Goal: Information Seeking & Learning: Find specific fact

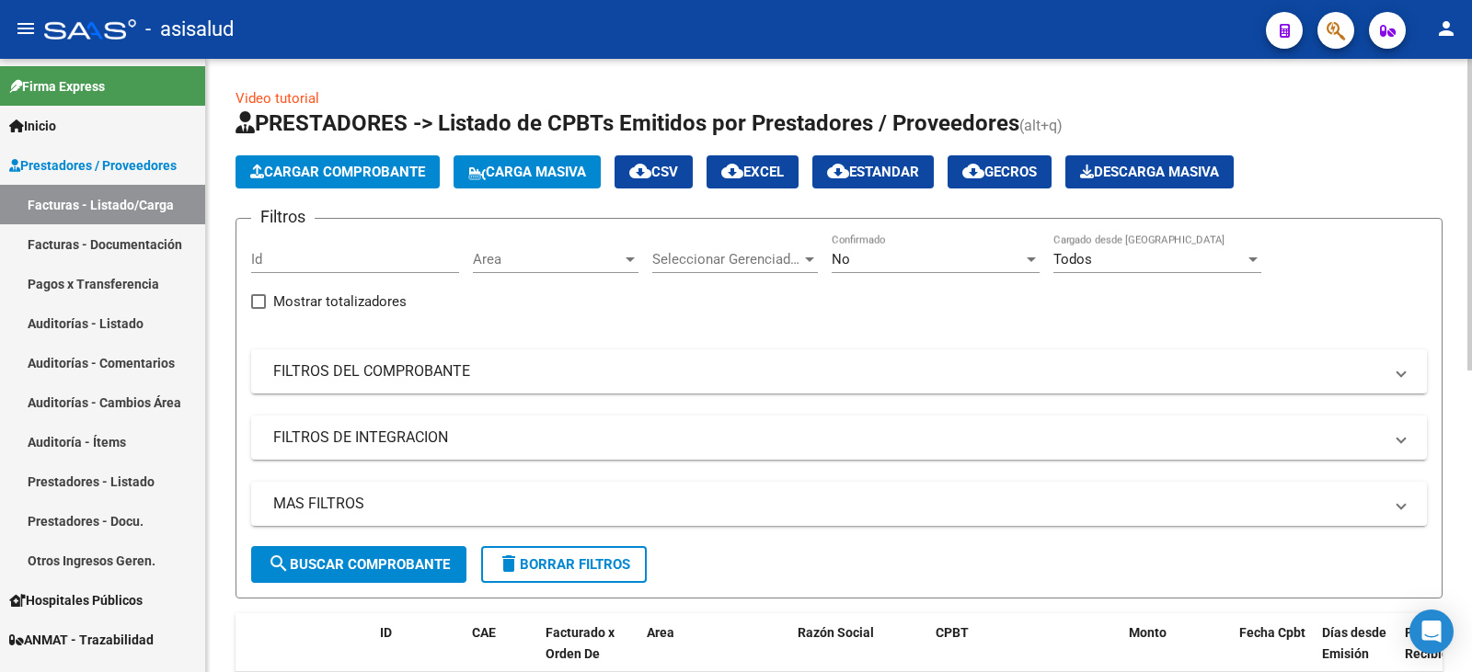
click at [880, 259] on div "No" at bounding box center [927, 259] width 191 height 17
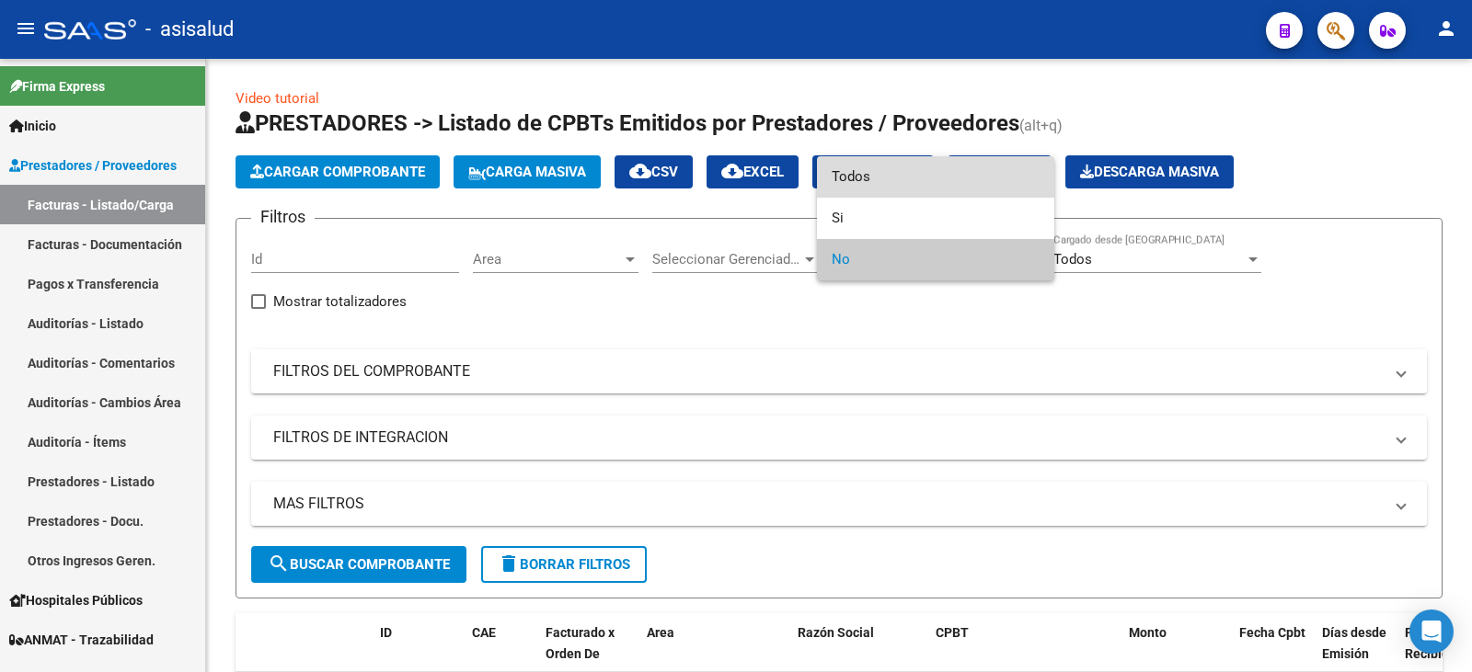
click at [884, 174] on span "Todos" at bounding box center [936, 176] width 208 height 41
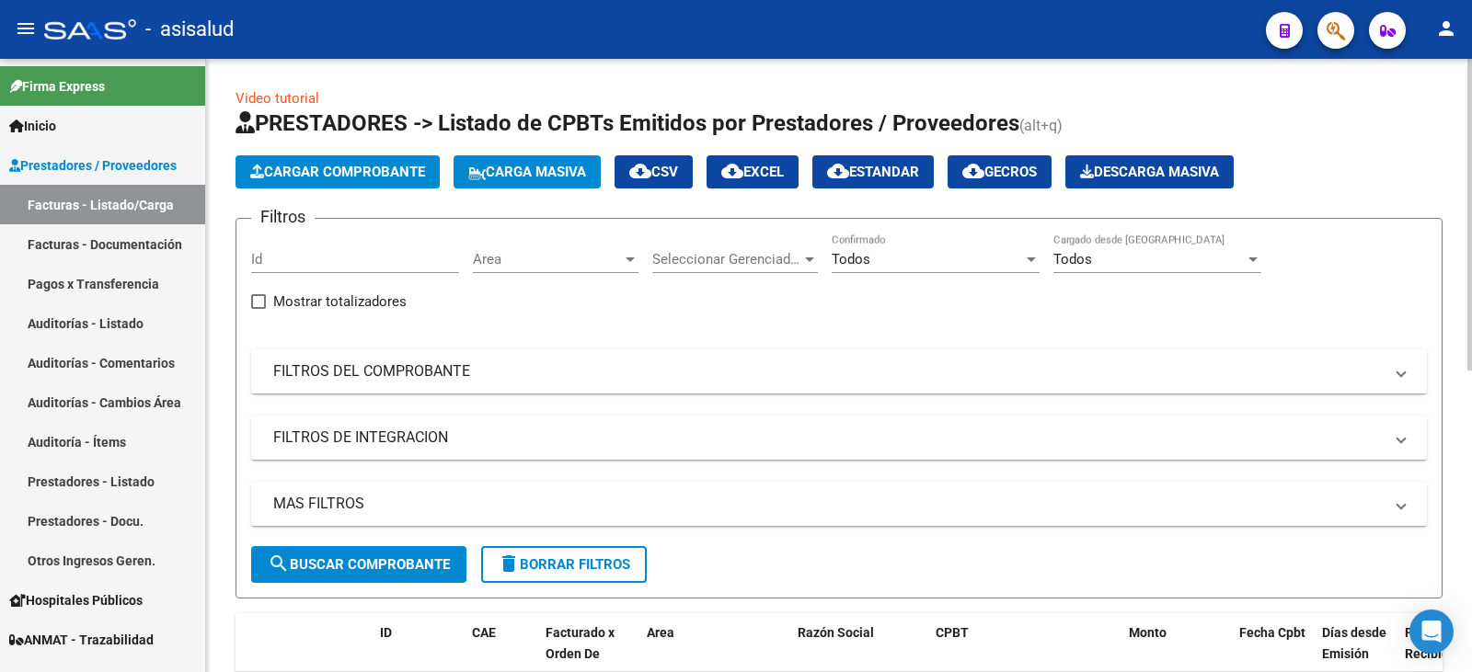
click at [562, 381] on mat-panel-title "FILTROS DEL COMPROBANTE" at bounding box center [827, 372] width 1109 height 20
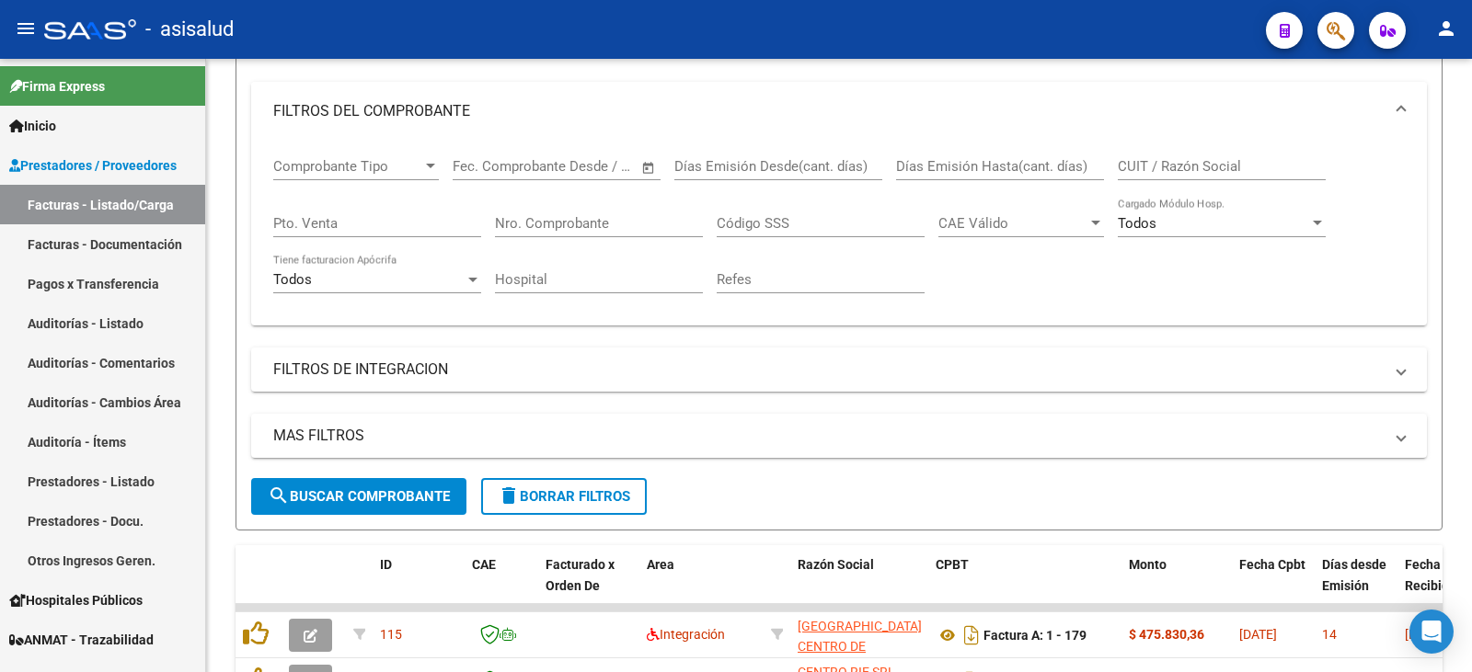
scroll to position [276, 0]
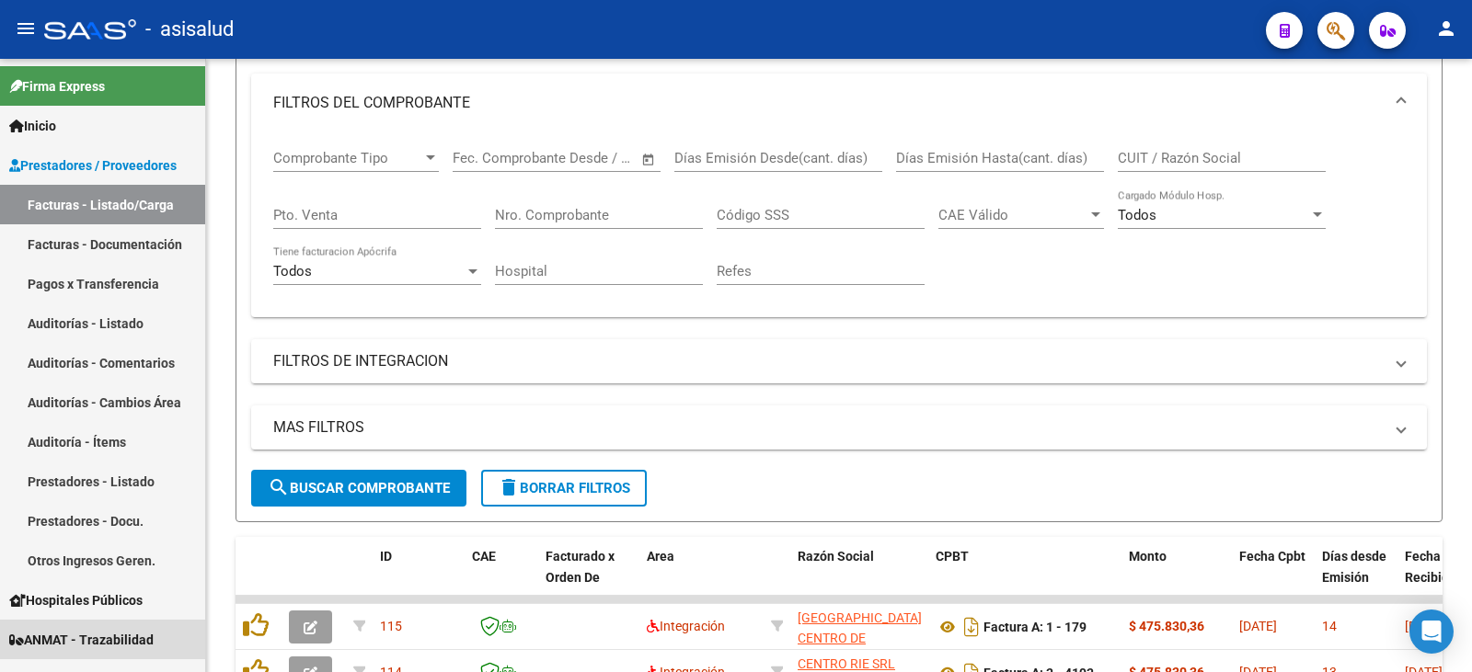
click at [78, 639] on span "ANMAT - Trazabilidad" at bounding box center [81, 640] width 144 height 20
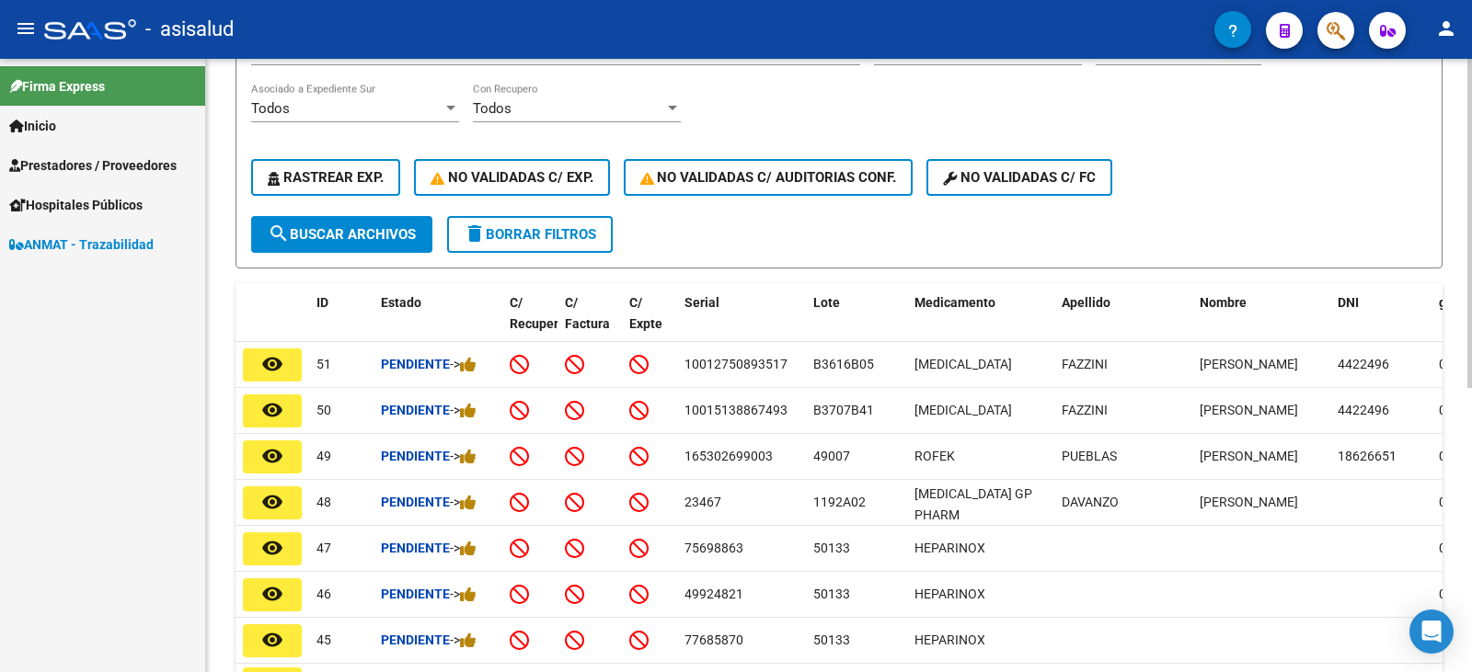
click at [589, 248] on button "delete Borrar Filtros" at bounding box center [530, 234] width 166 height 37
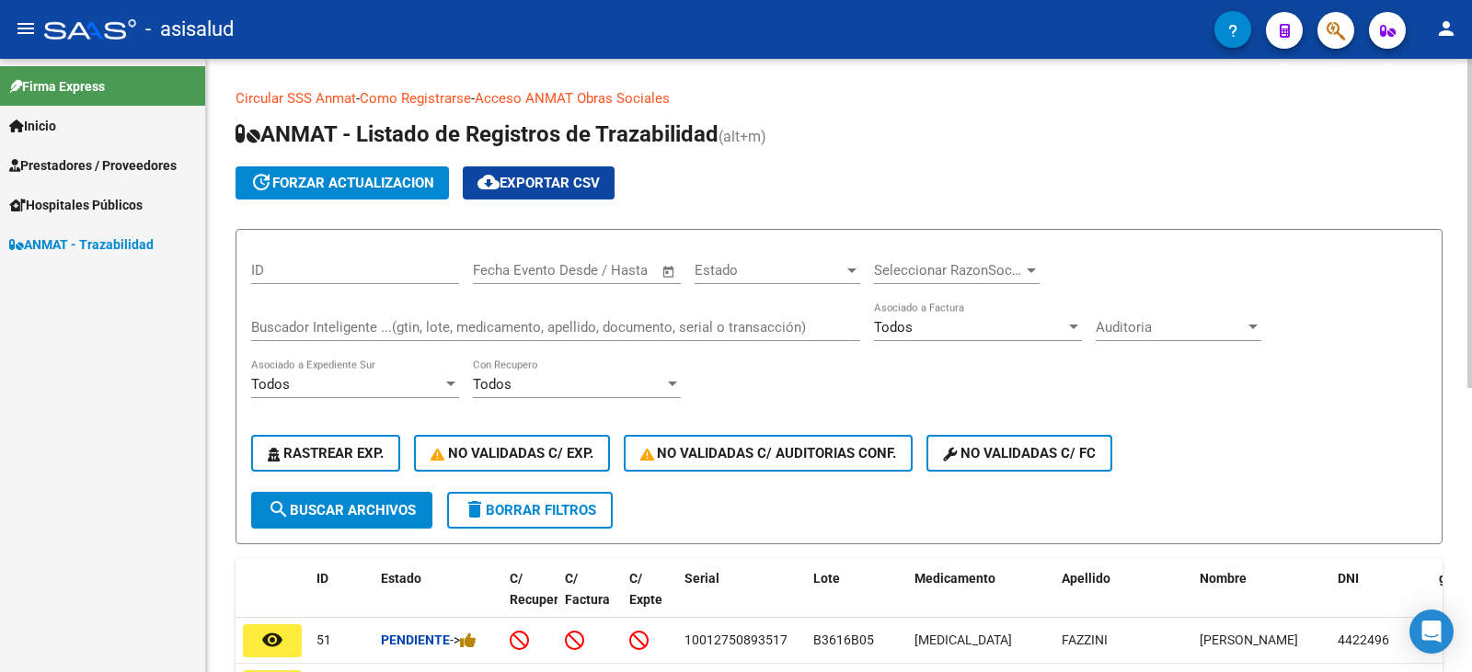
click at [477, 328] on input "Buscador Inteligente ...(gtin, lote, medicamento, apellido, documento, serial o…" at bounding box center [555, 327] width 609 height 17
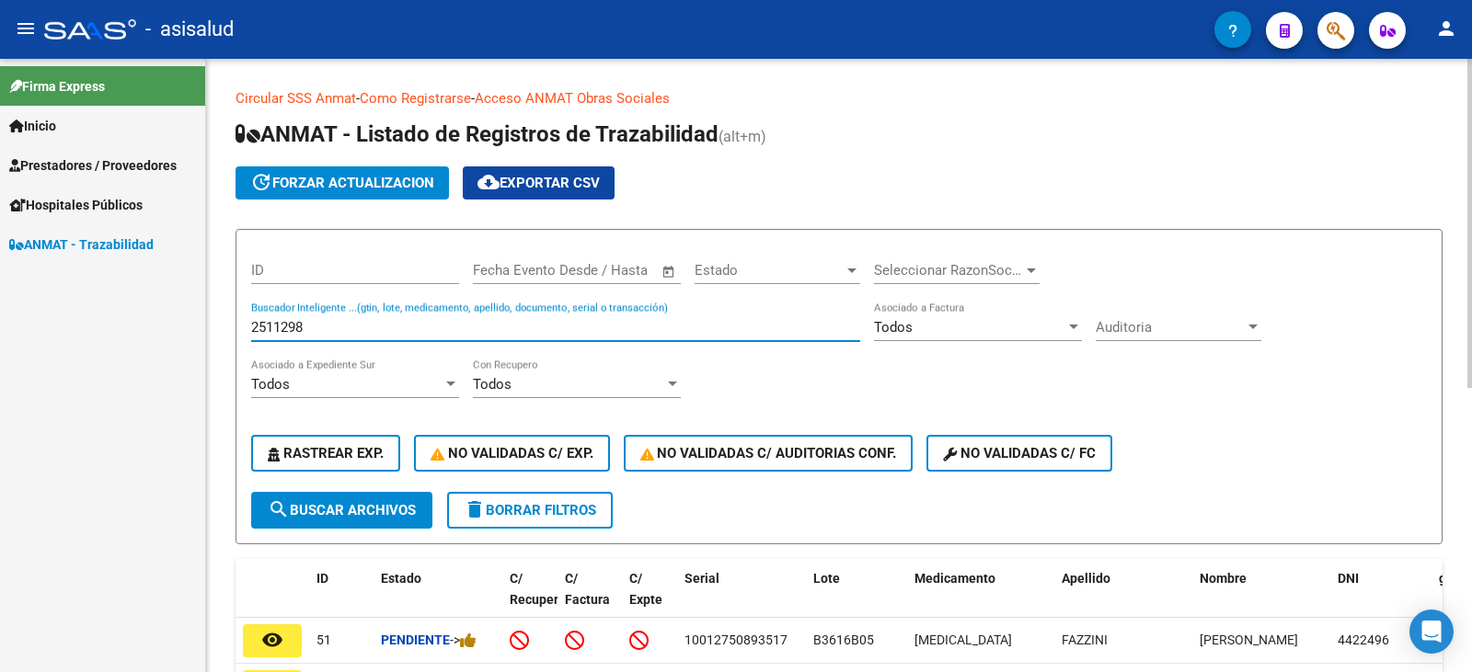
type input "25112981"
drag, startPoint x: 330, startPoint y: 334, endPoint x: 194, endPoint y: 316, distance: 137.3
click at [194, 316] on mat-sidenav-container "Firma Express Inicio Calendario SSS Instructivos Contacto OS Prestadores / Prov…" at bounding box center [736, 366] width 1472 height 614
type input "06222"
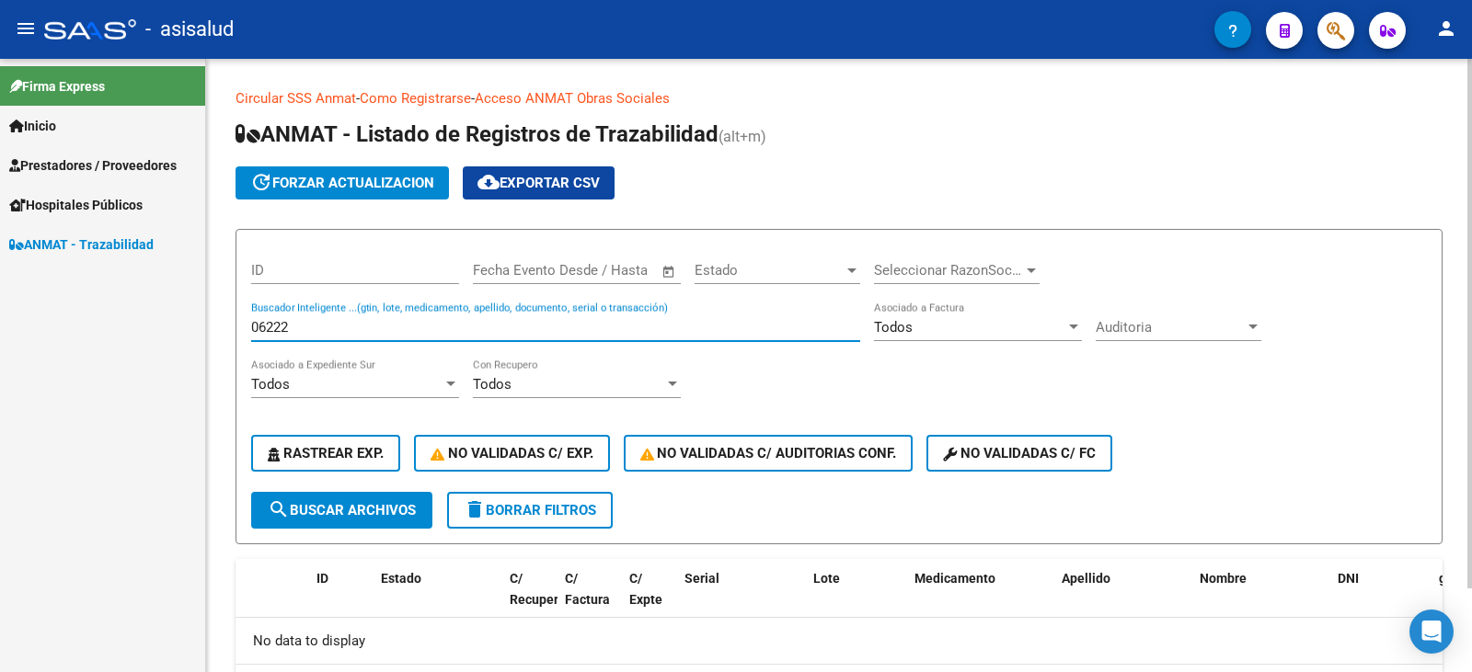
drag, startPoint x: 303, startPoint y: 329, endPoint x: 235, endPoint y: 327, distance: 67.2
click at [235, 327] on form "ID Fecha inicio – Fecha fin Fecha Evento Desde / Hasta Estado Estado Selecciona…" at bounding box center [838, 387] width 1207 height 316
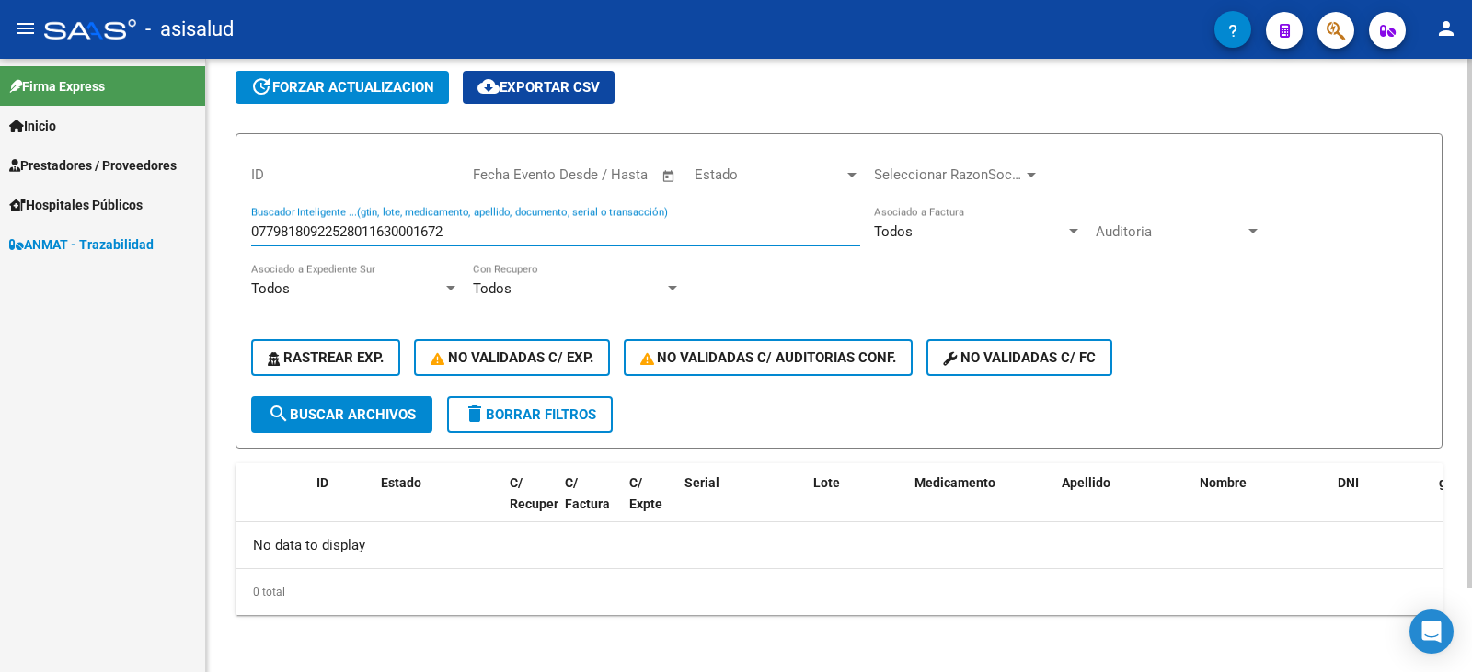
scroll to position [98, 0]
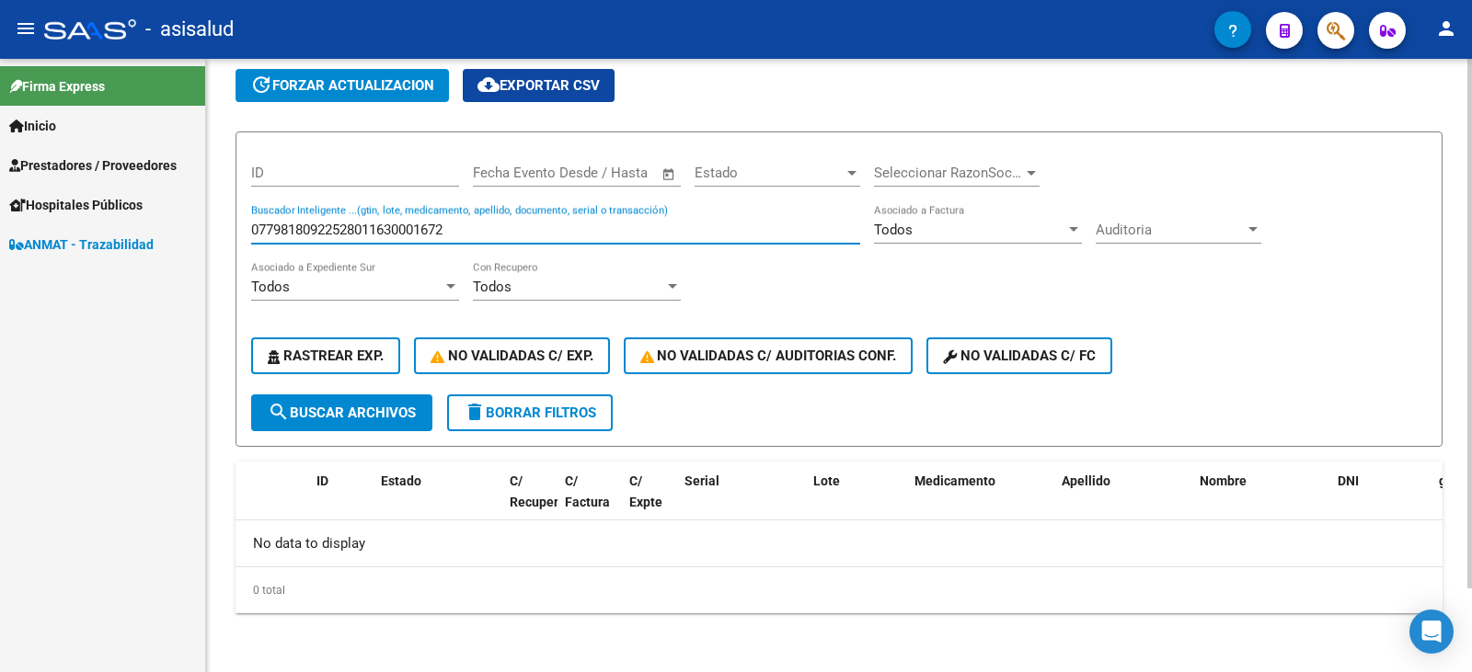
type input "07798180922528011630001672"
